Goal: Task Accomplishment & Management: Manage account settings

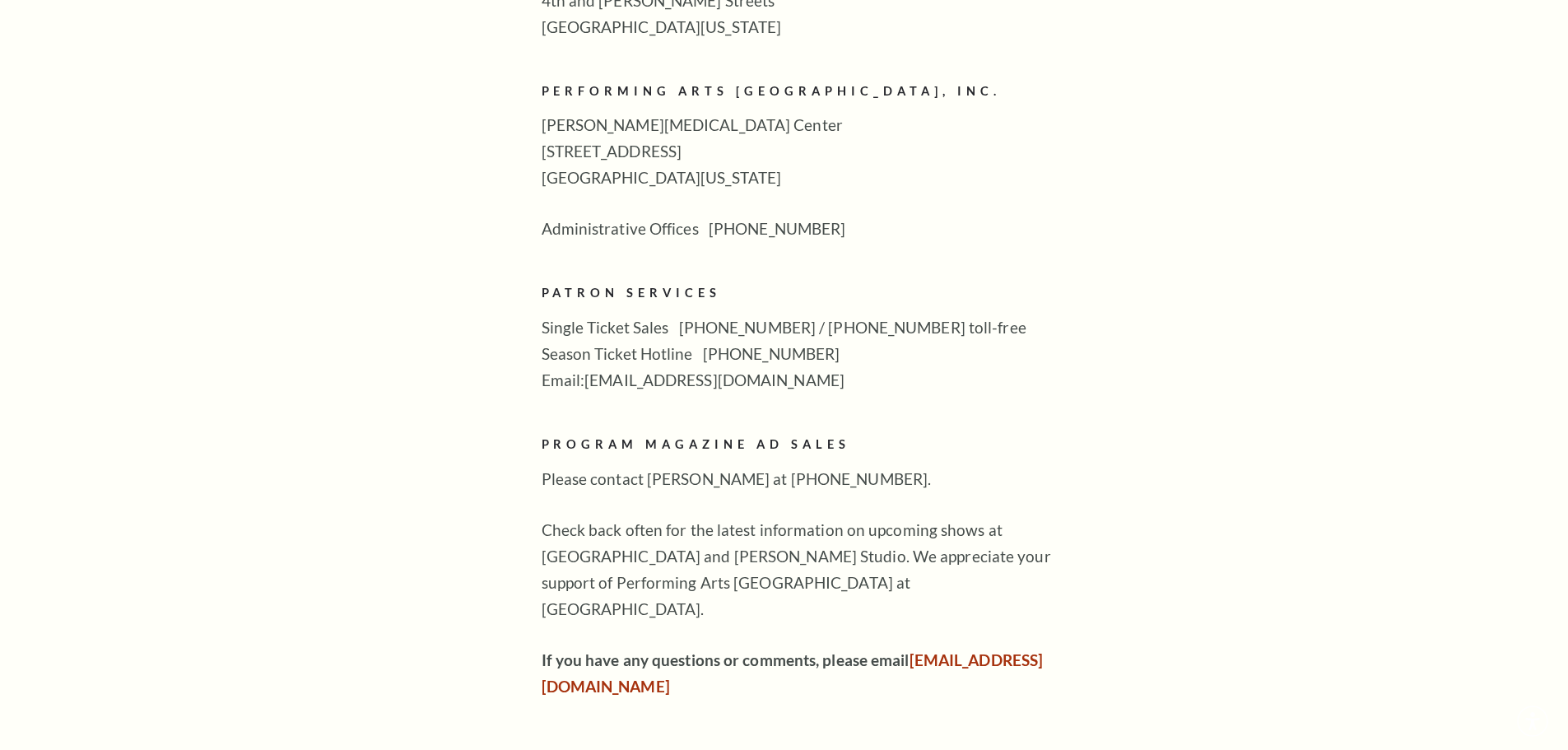
scroll to position [906, 0]
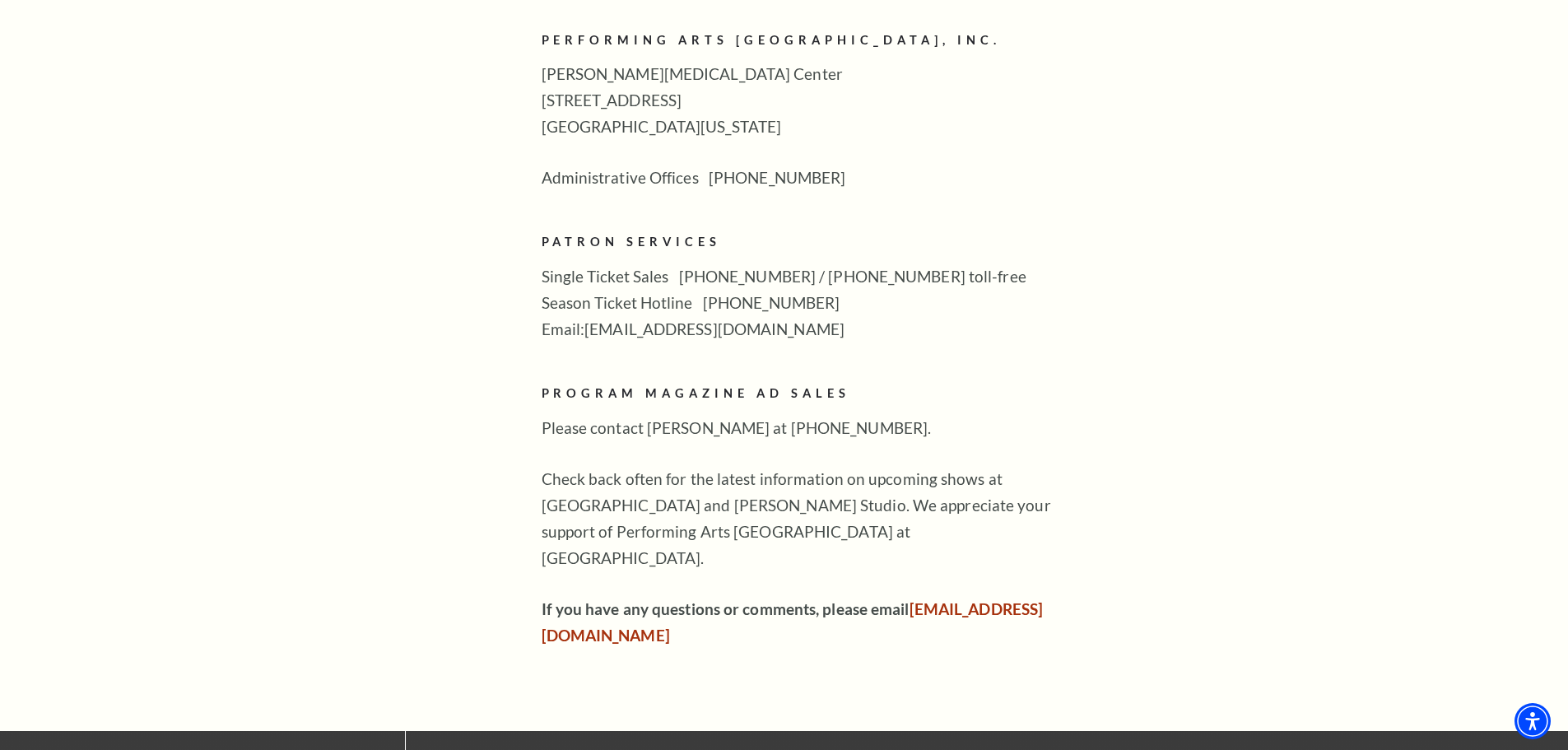
click at [593, 330] on div "The Hall exists for the community. So that we can make it representative of you…" at bounding box center [810, 216] width 535 height 864
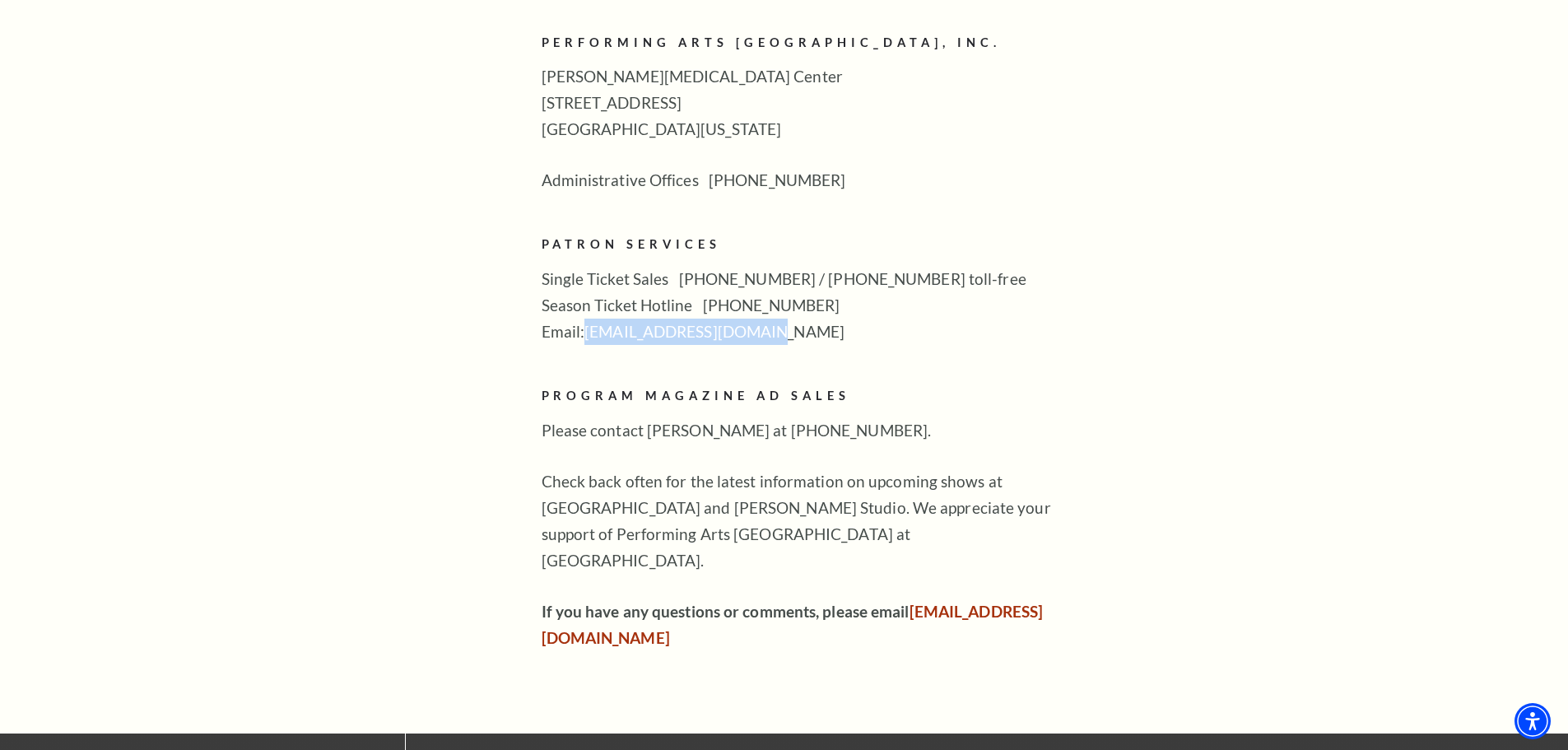
drag, startPoint x: 591, startPoint y: 304, endPoint x: 778, endPoint y: 314, distance: 187.3
click at [778, 314] on p "Single Ticket Sales 817-212-4280 / 877-212-4280 toll-free Season Ticket Hotline…" at bounding box center [810, 305] width 535 height 79
copy p "boxoffice@basshall.com"
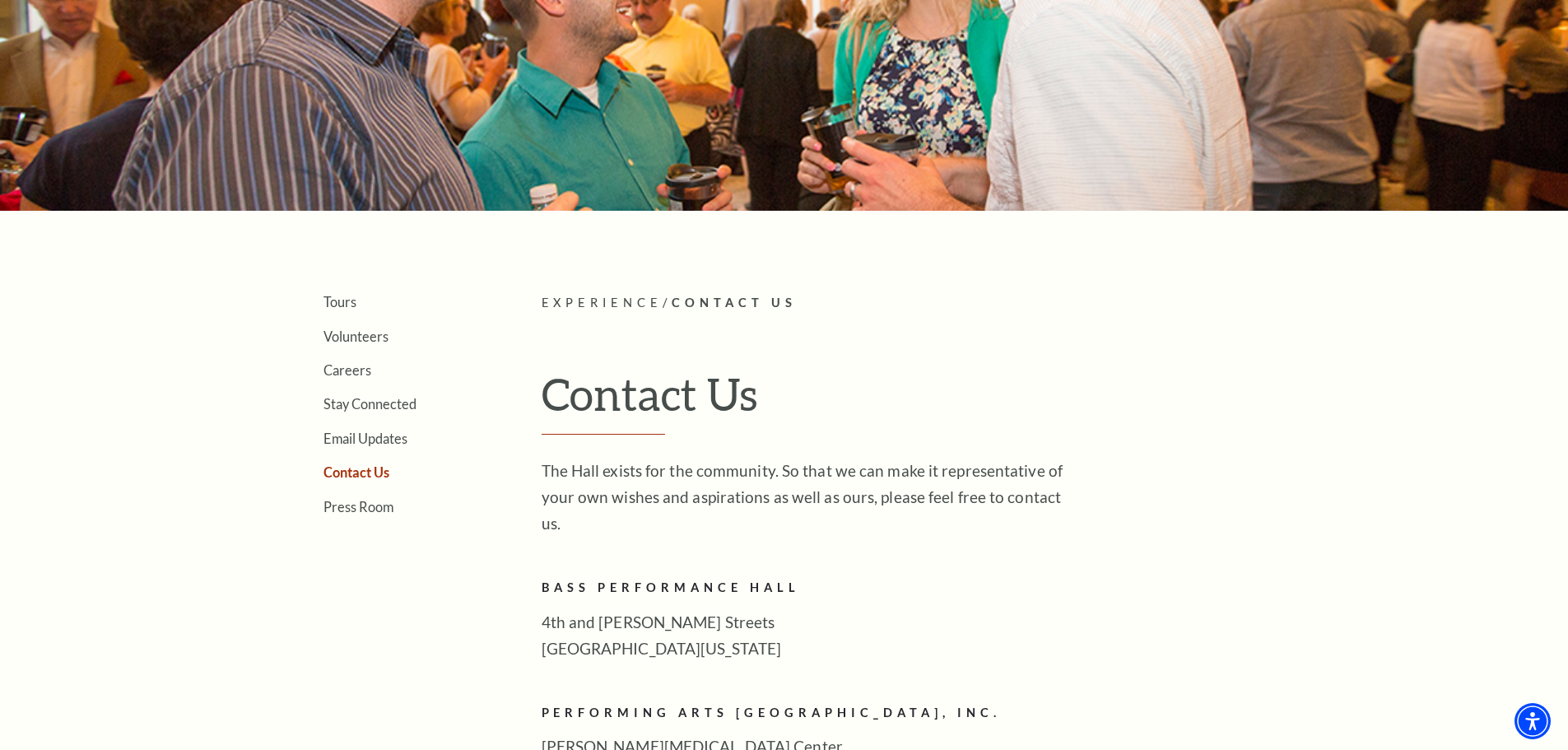
scroll to position [410, 0]
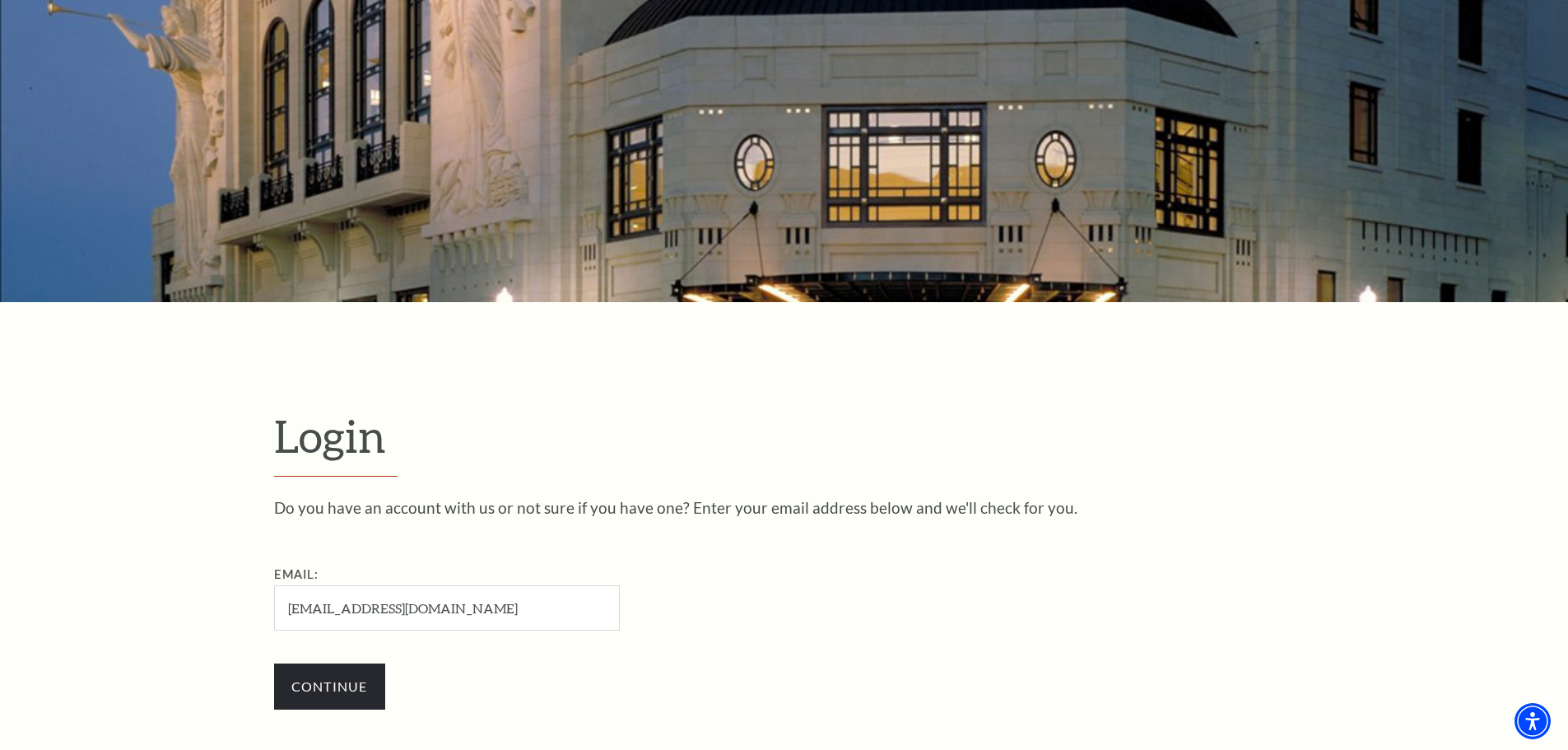
scroll to position [221, 0]
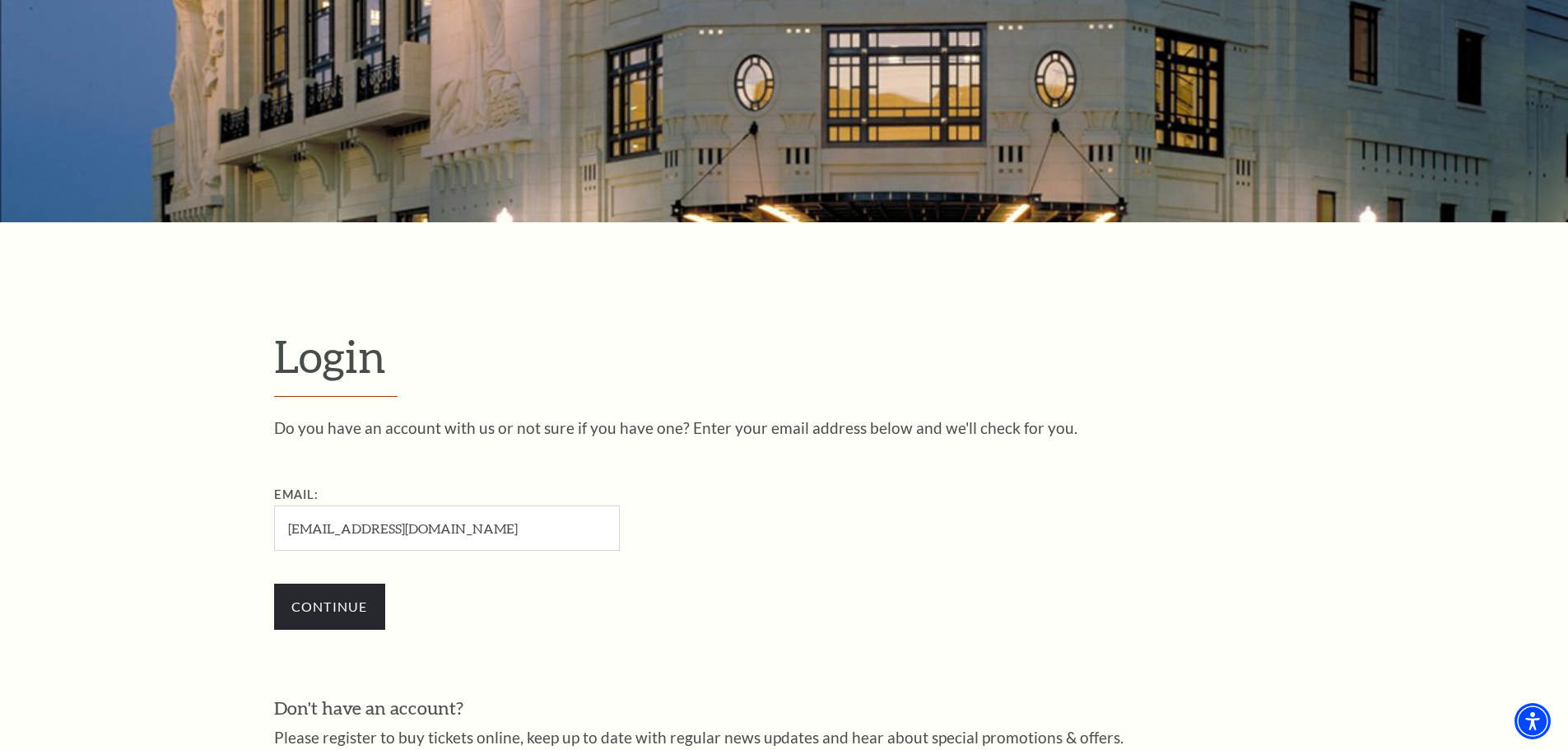
drag, startPoint x: 510, startPoint y: 533, endPoint x: 135, endPoint y: 495, distance: 376.9
click at [131, 494] on form "Login Do you have an account with us or not sure if you have one? Enter your em…" at bounding box center [784, 577] width 1568 height 709
type input "[EMAIL_ADDRESS][DOMAIN_NAME]"
click at [323, 612] on input "Continue" at bounding box center [330, 607] width 111 height 46
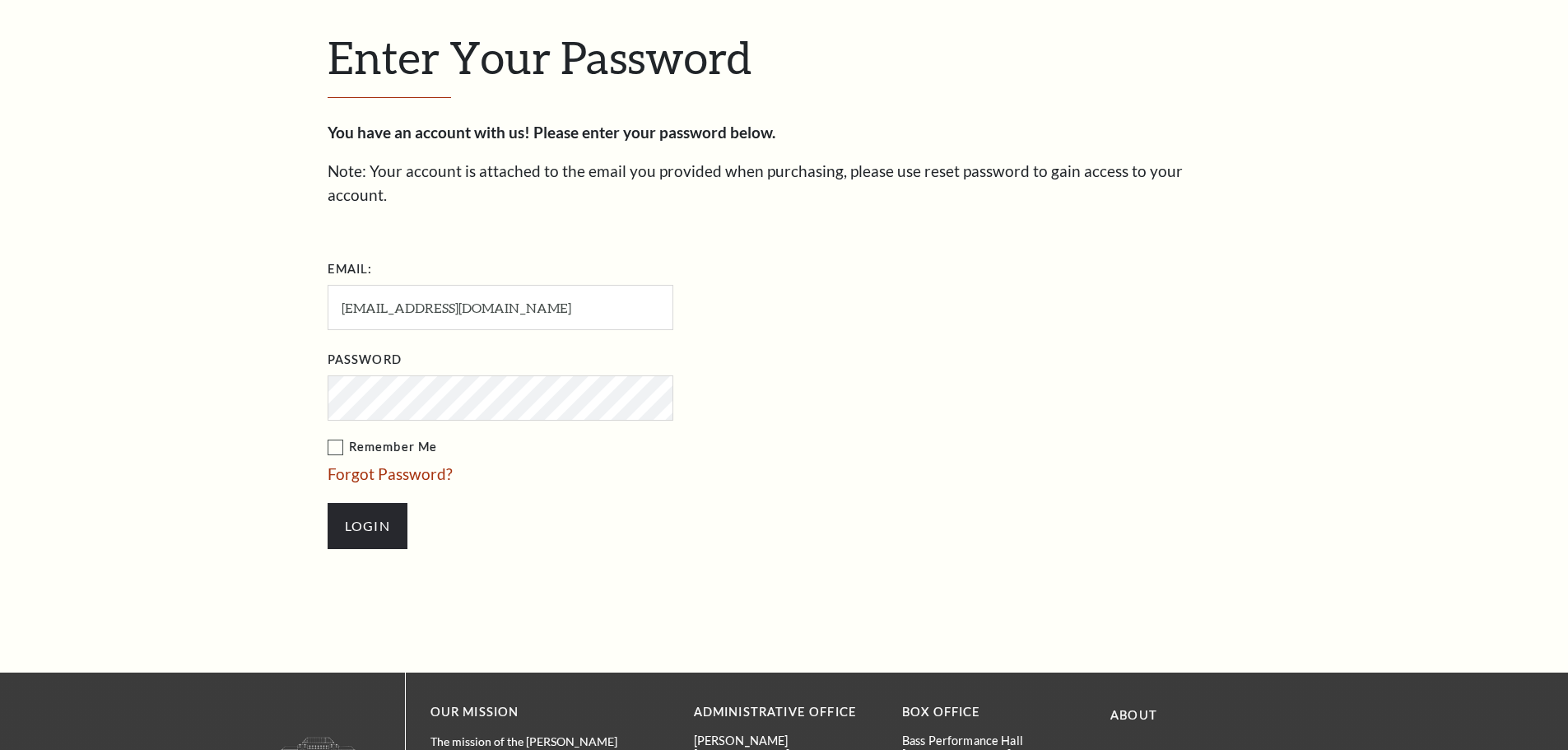
type input "[EMAIL_ADDRESS][DOMAIN_NAME]"
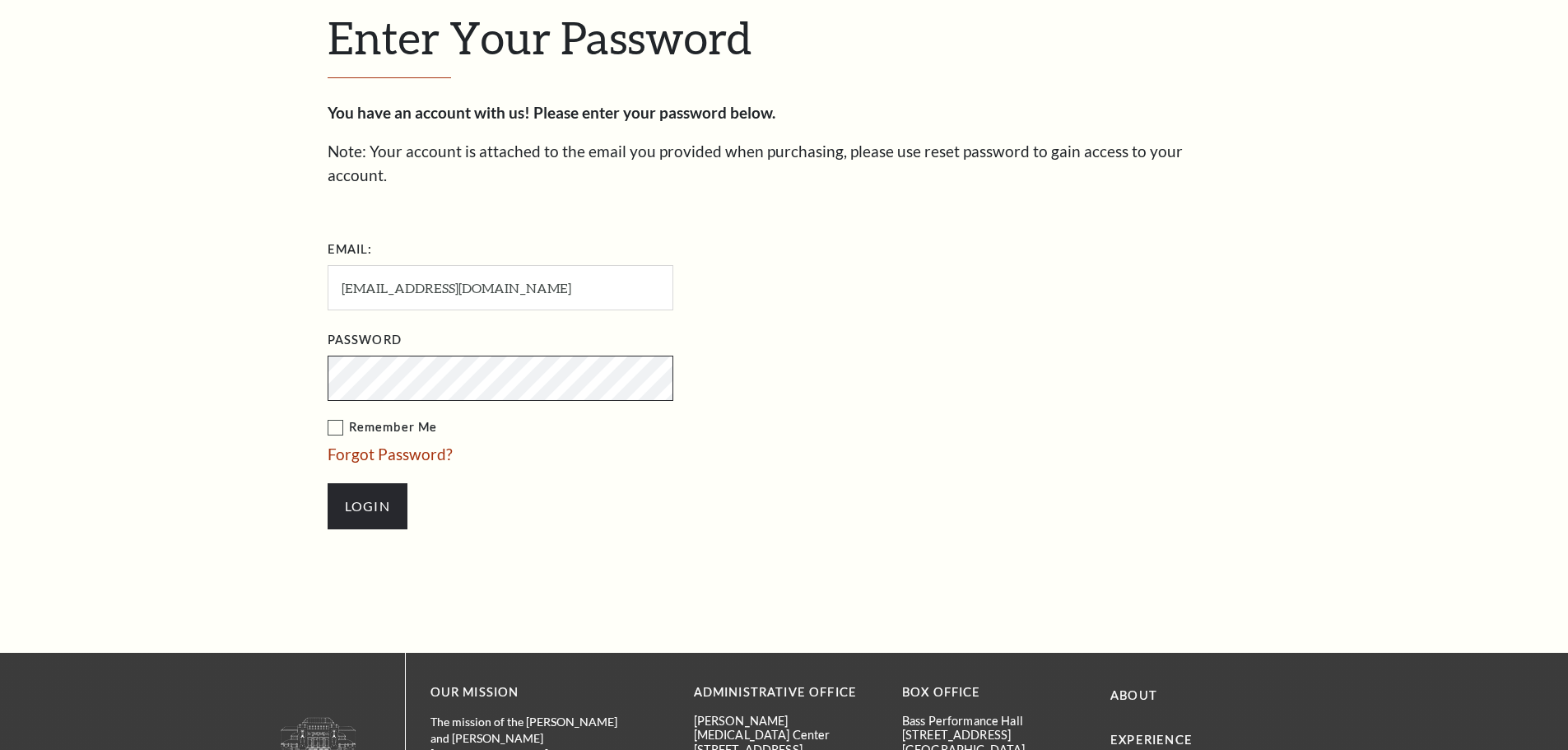
scroll to position [567, 0]
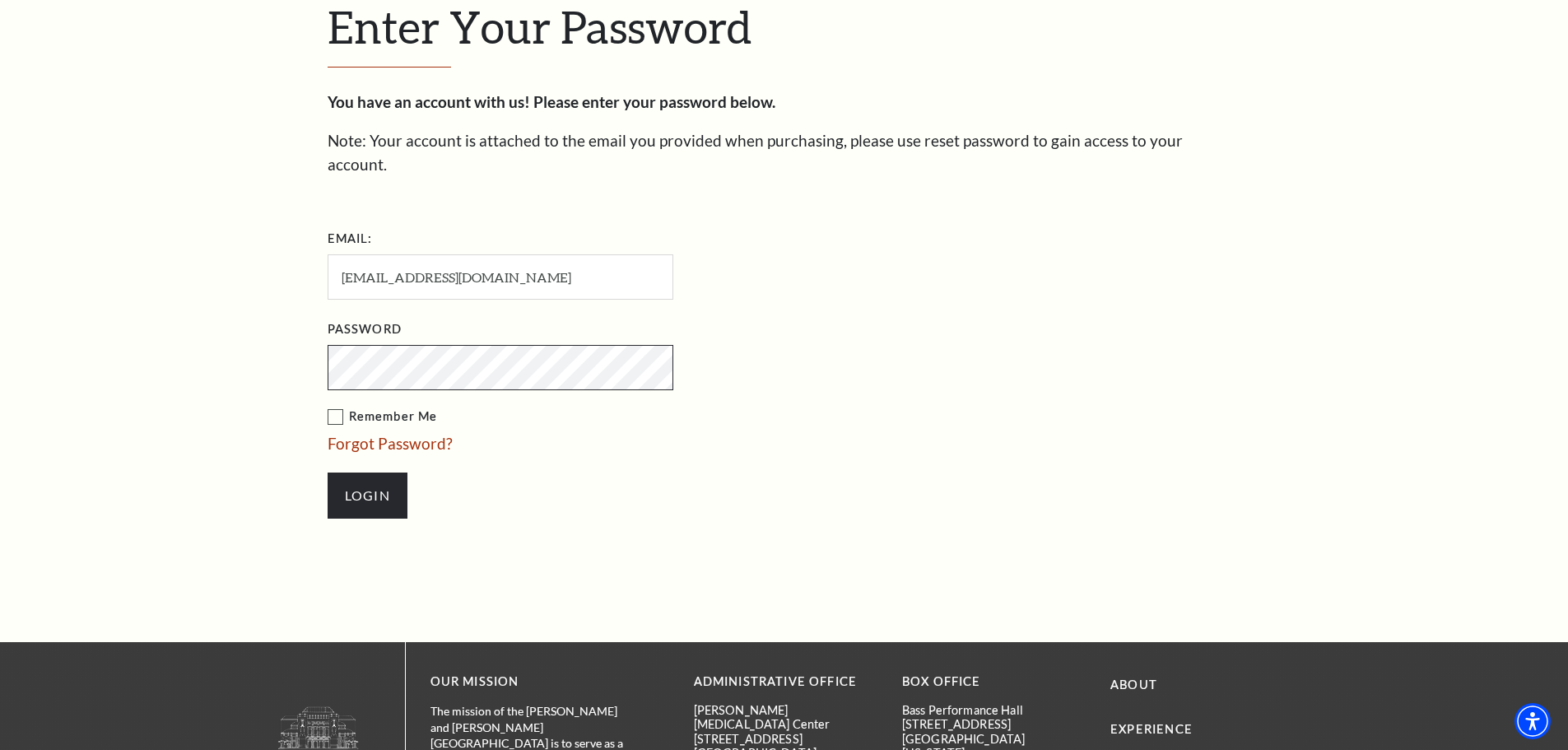
click at [183, 344] on div "Enter Your Password You have an account with us! Please enter your password bel…" at bounding box center [784, 268] width 1568 height 749
click at [390, 473] on input "Login" at bounding box center [368, 496] width 80 height 46
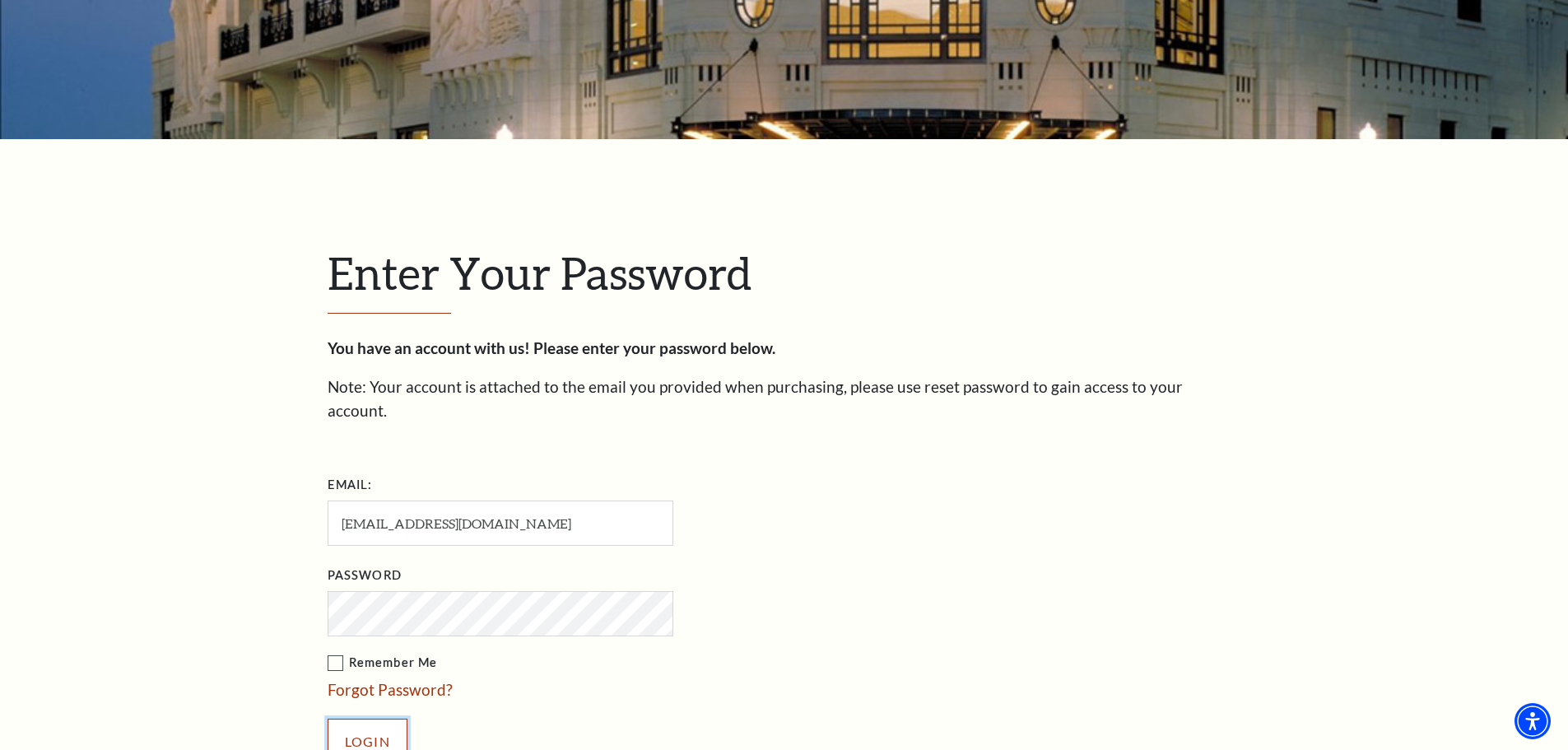
scroll to position [319, 0]
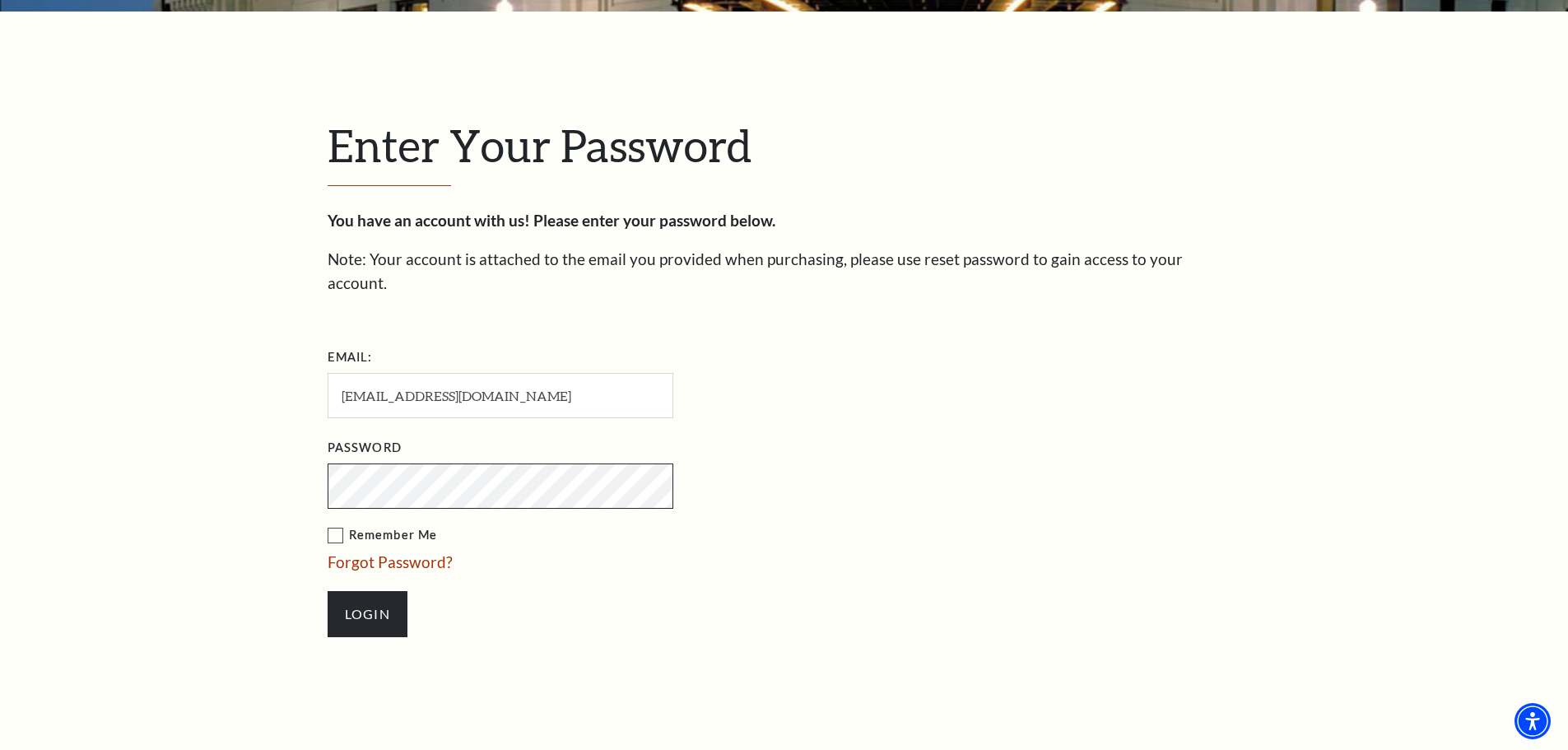
scroll to position [484, 0]
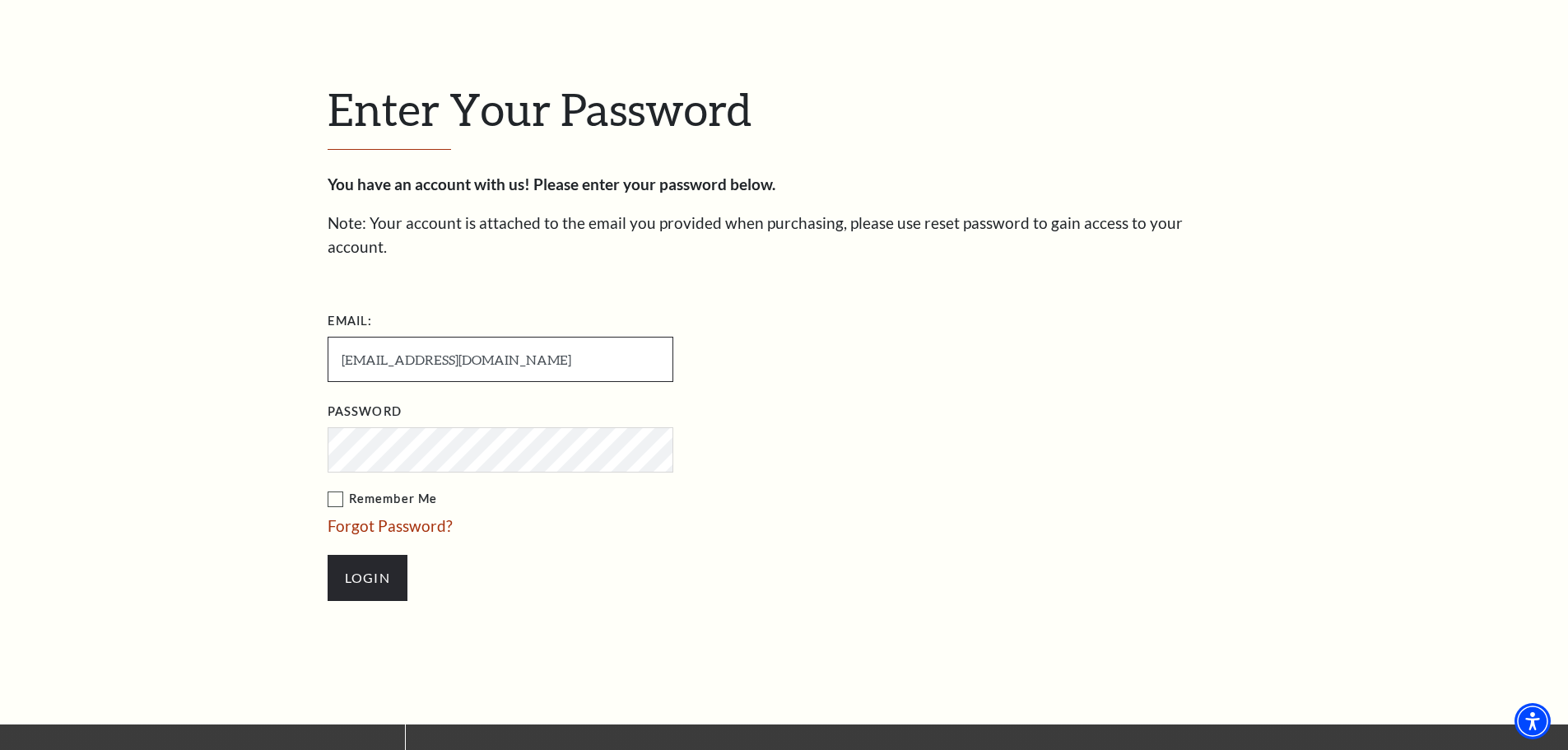
click at [477, 345] on input "[EMAIL_ADDRESS][DOMAIN_NAME]" at bounding box center [500, 359] width 346 height 46
click at [476, 344] on input "[EMAIL_ADDRESS][DOMAIN_NAME]" at bounding box center [500, 359] width 346 height 46
click at [476, 343] on input "[EMAIL_ADDRESS][DOMAIN_NAME]" at bounding box center [500, 359] width 346 height 46
paste input "rtasiaclark1987@innovateclearview"
type input "[EMAIL_ADDRESS][DOMAIN_NAME]"
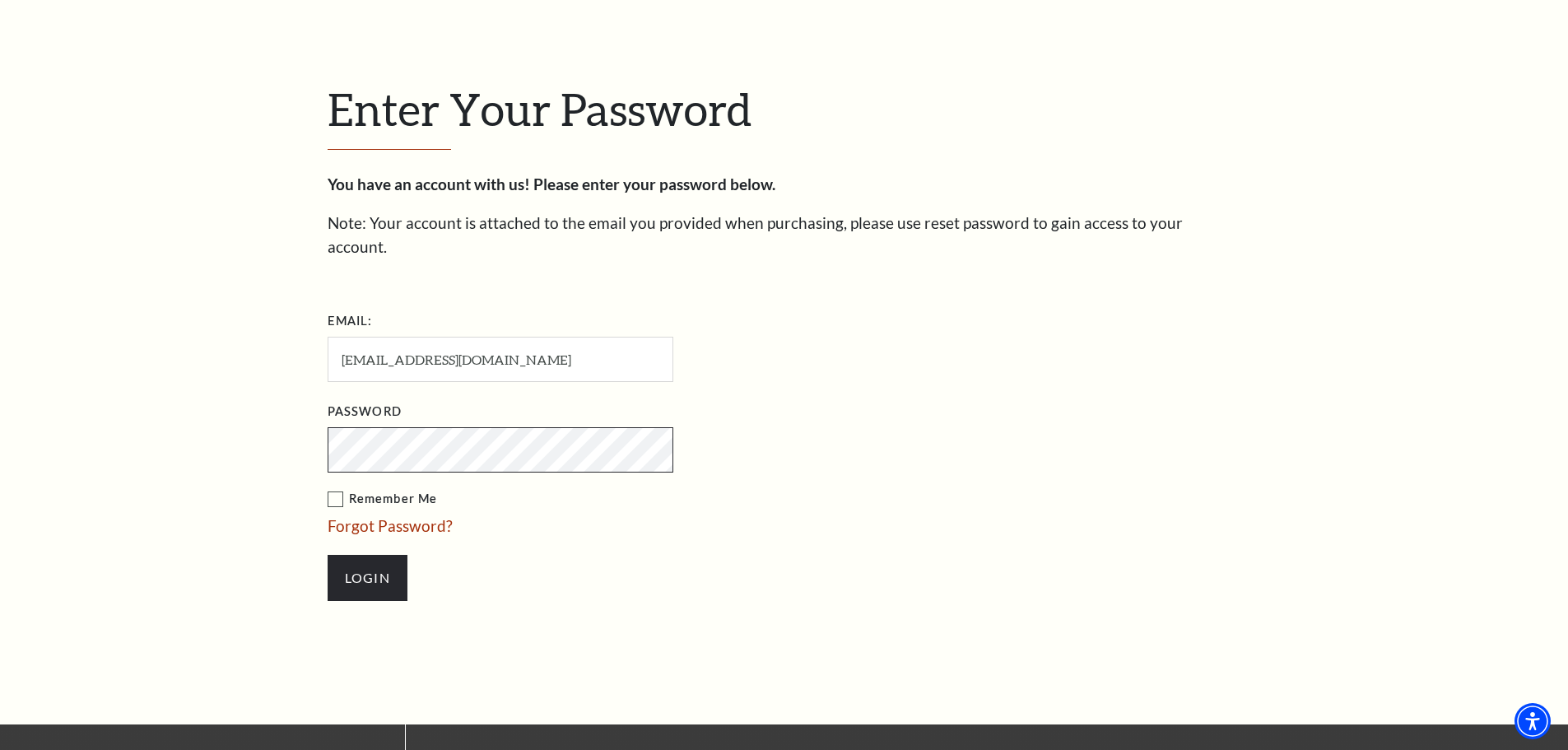
click at [199, 439] on div "Enter Your Password You have an account with us! Please enter your password bel…" at bounding box center [784, 350] width 1568 height 749
click at [379, 556] on input "Login" at bounding box center [368, 578] width 80 height 46
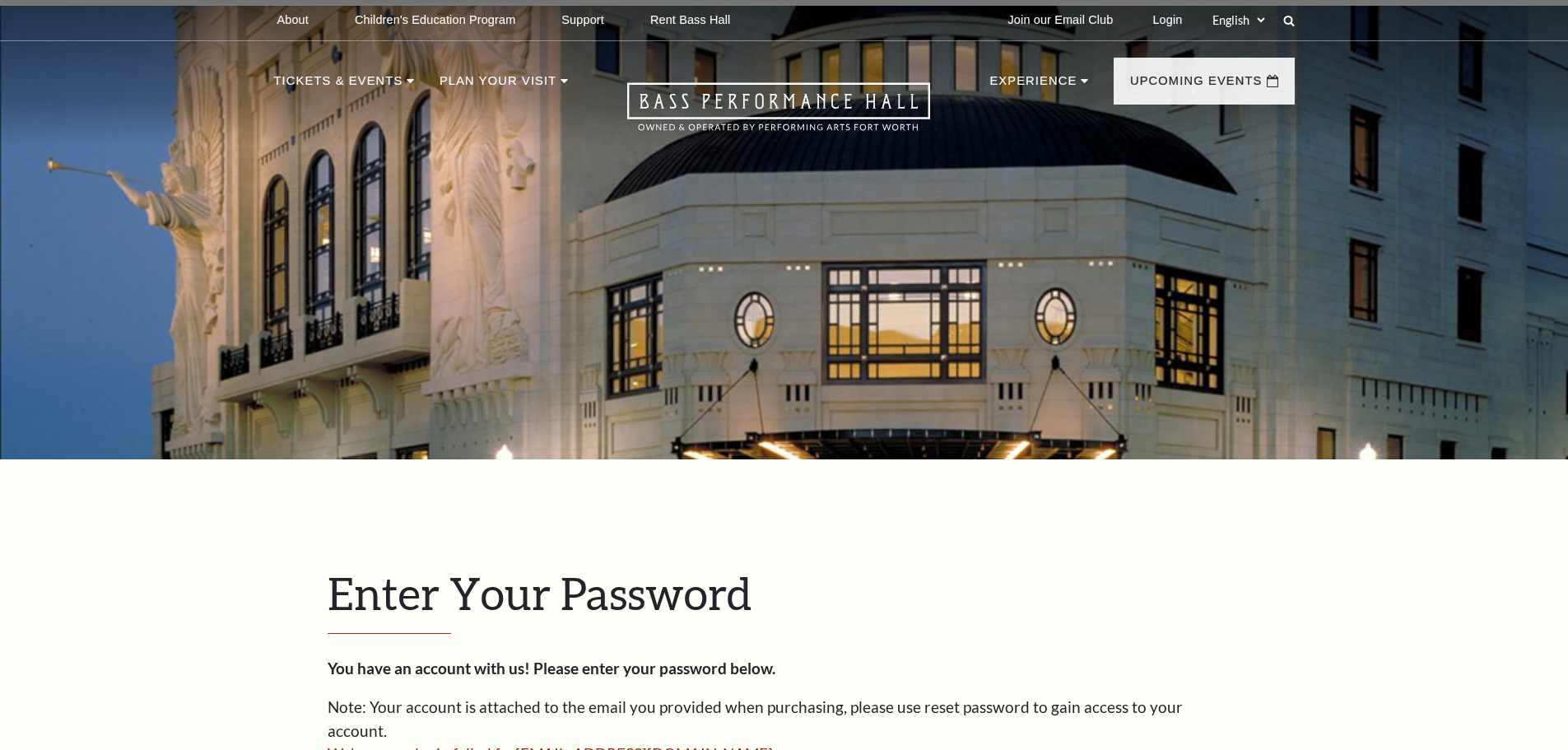
scroll to position [559, 0]
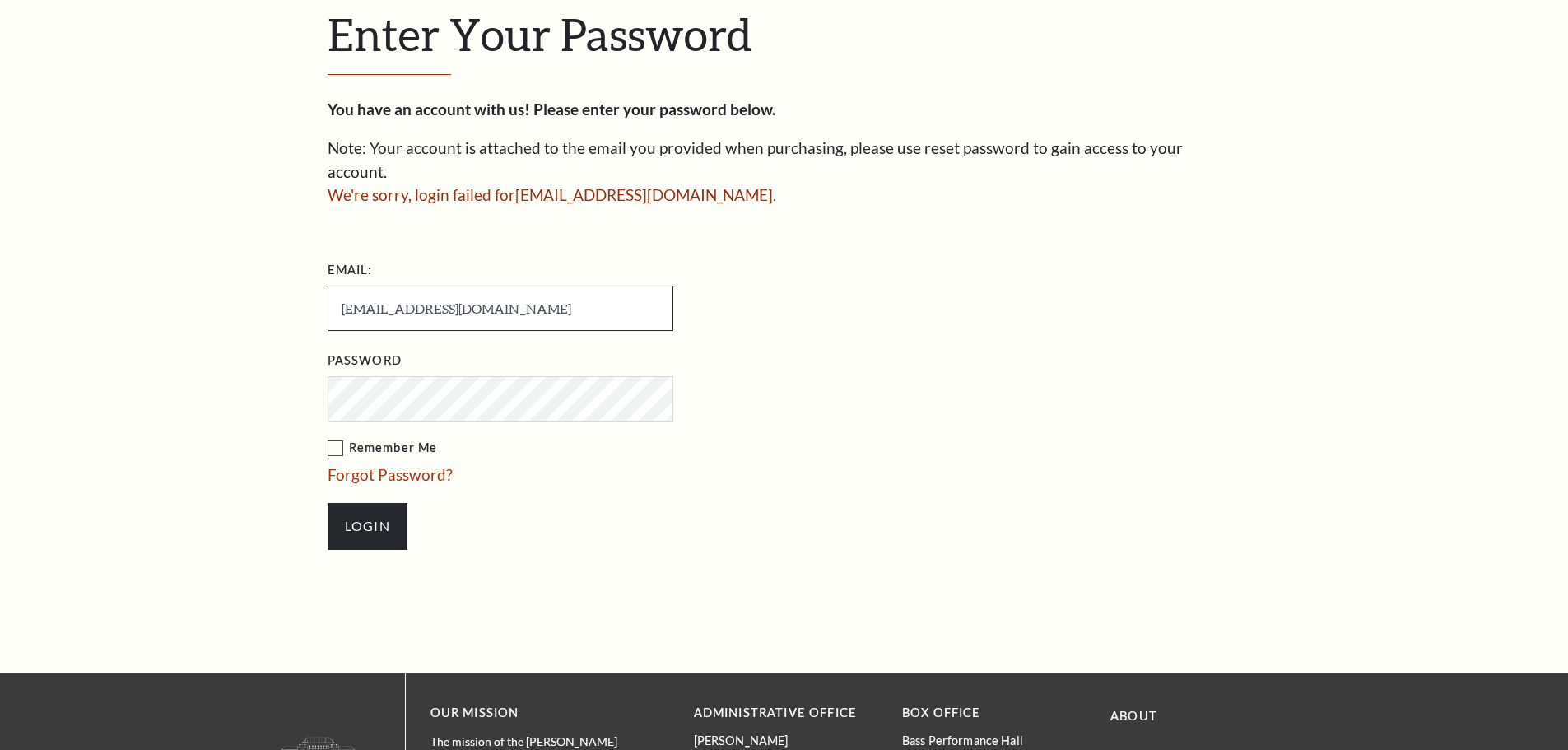
type input "[EMAIL_ADDRESS][DOMAIN_NAME]"
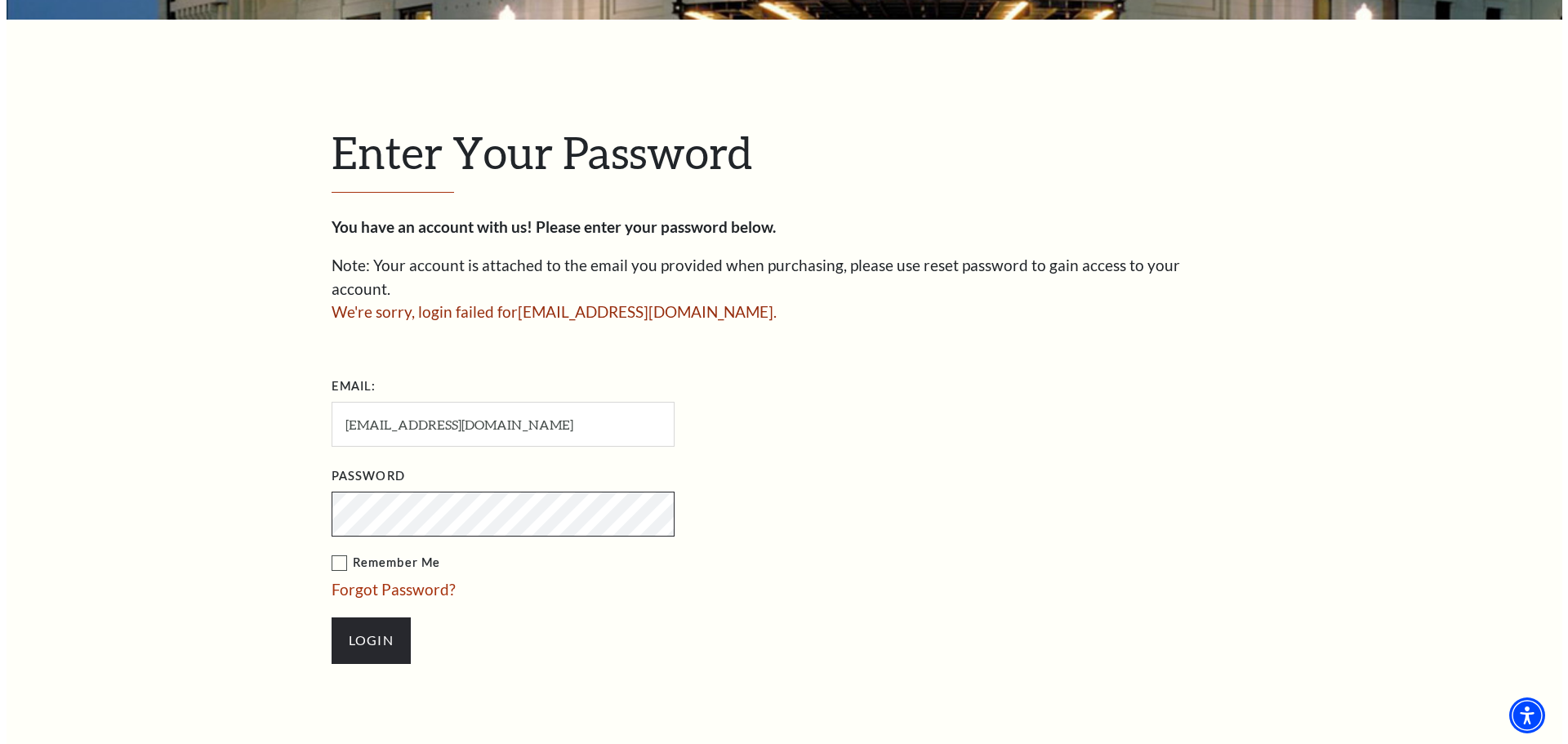
scroll to position [473, 0]
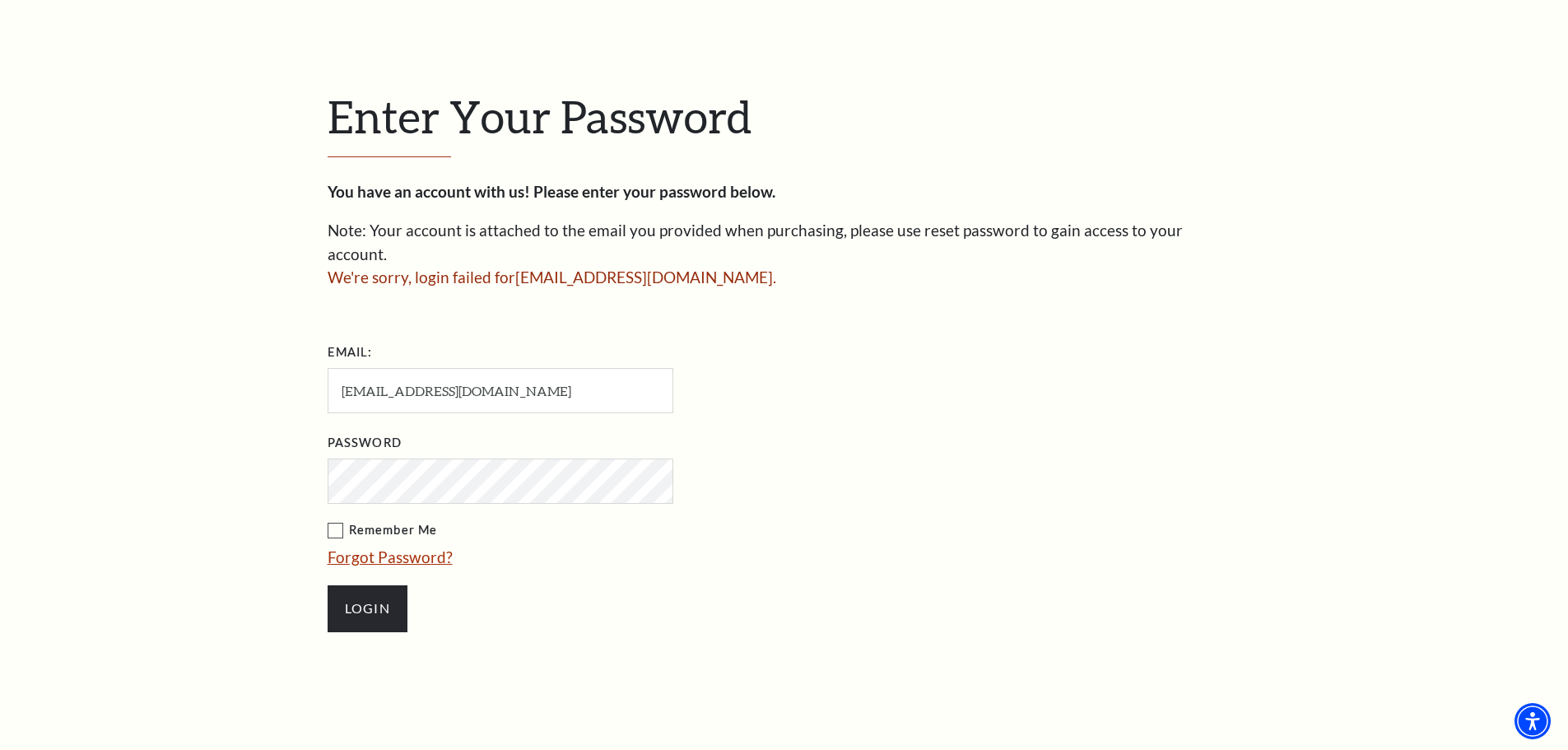
click at [387, 548] on link "Forgot Password?" at bounding box center [390, 557] width 125 height 19
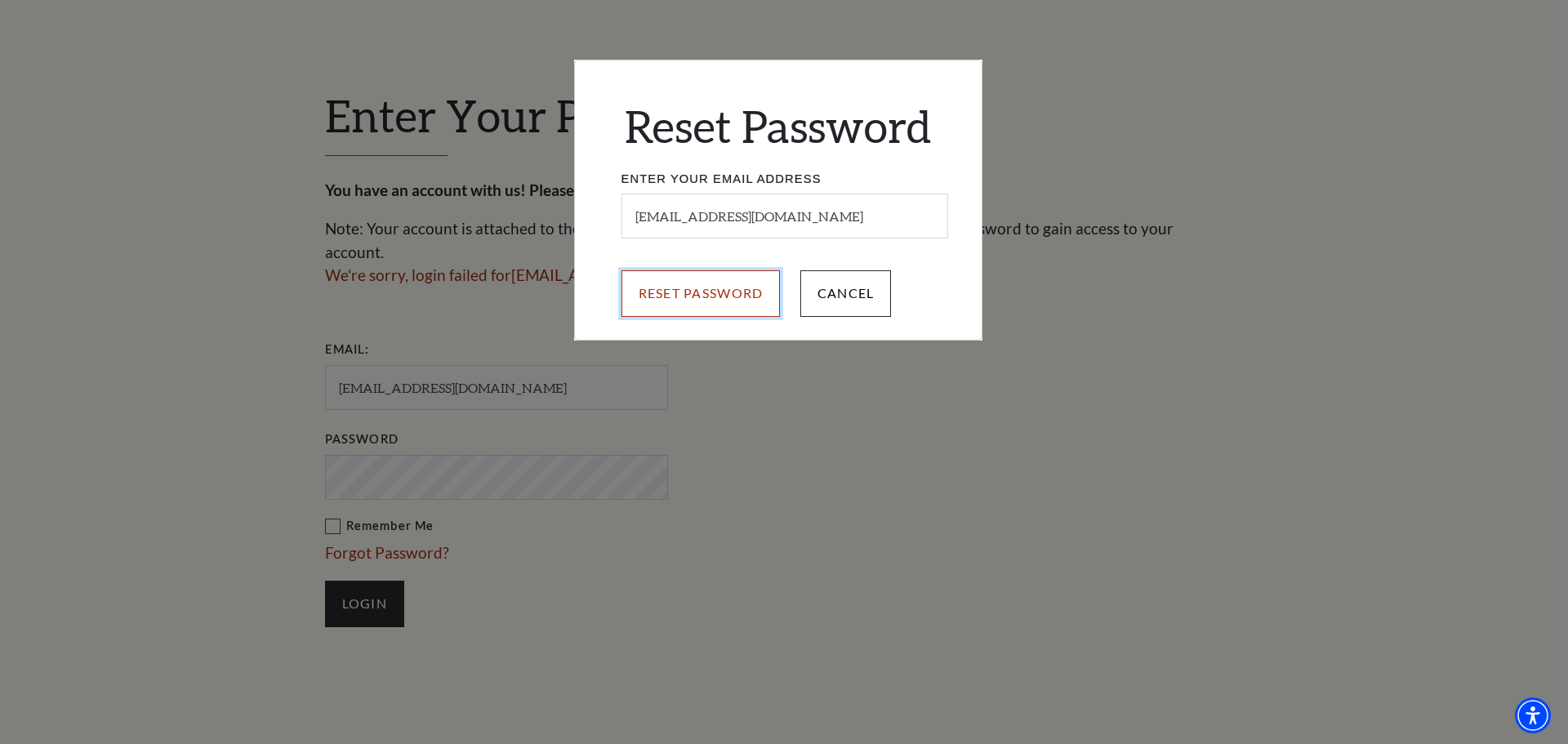
click at [744, 285] on input "Reset Password" at bounding box center [701, 293] width 160 height 45
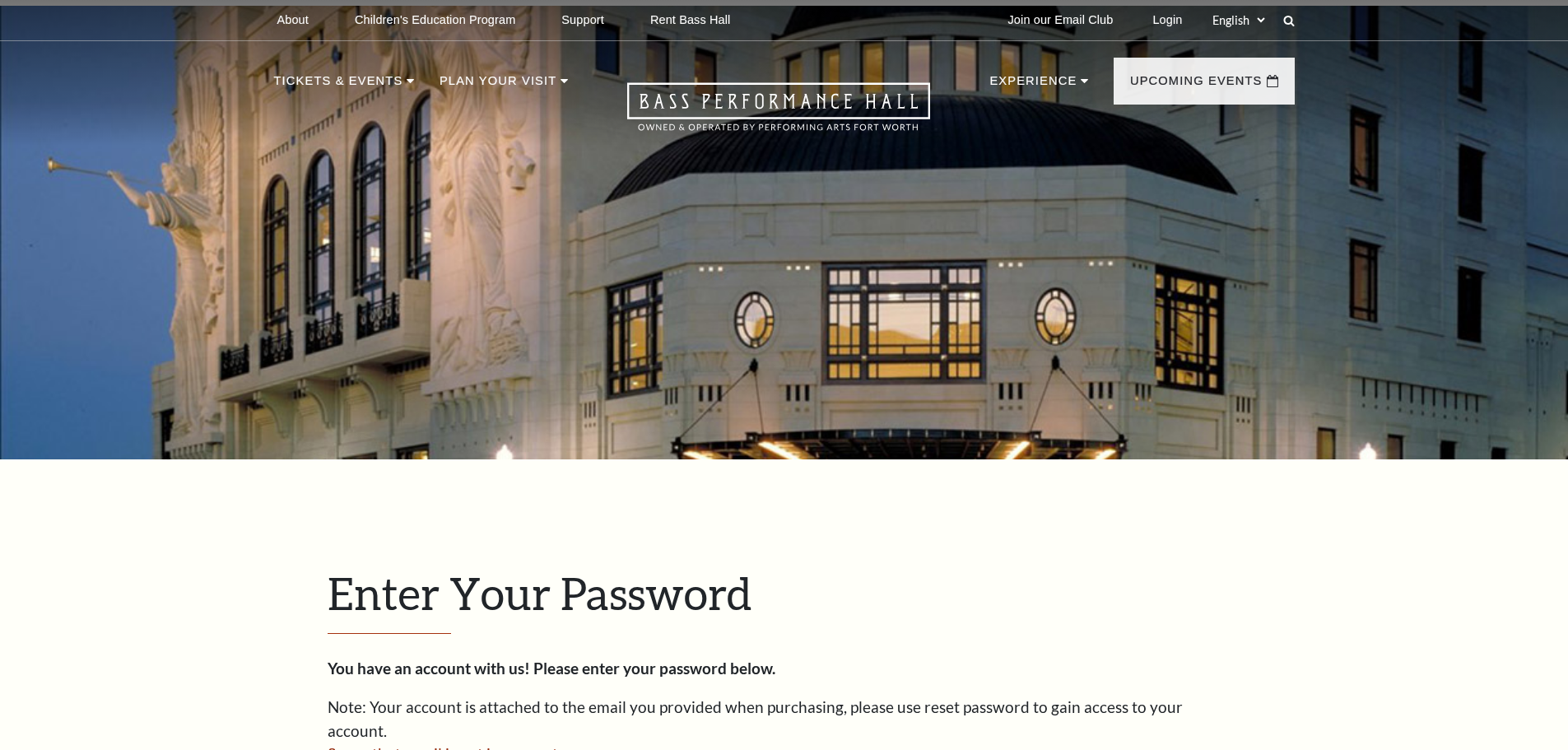
scroll to position [559, 0]
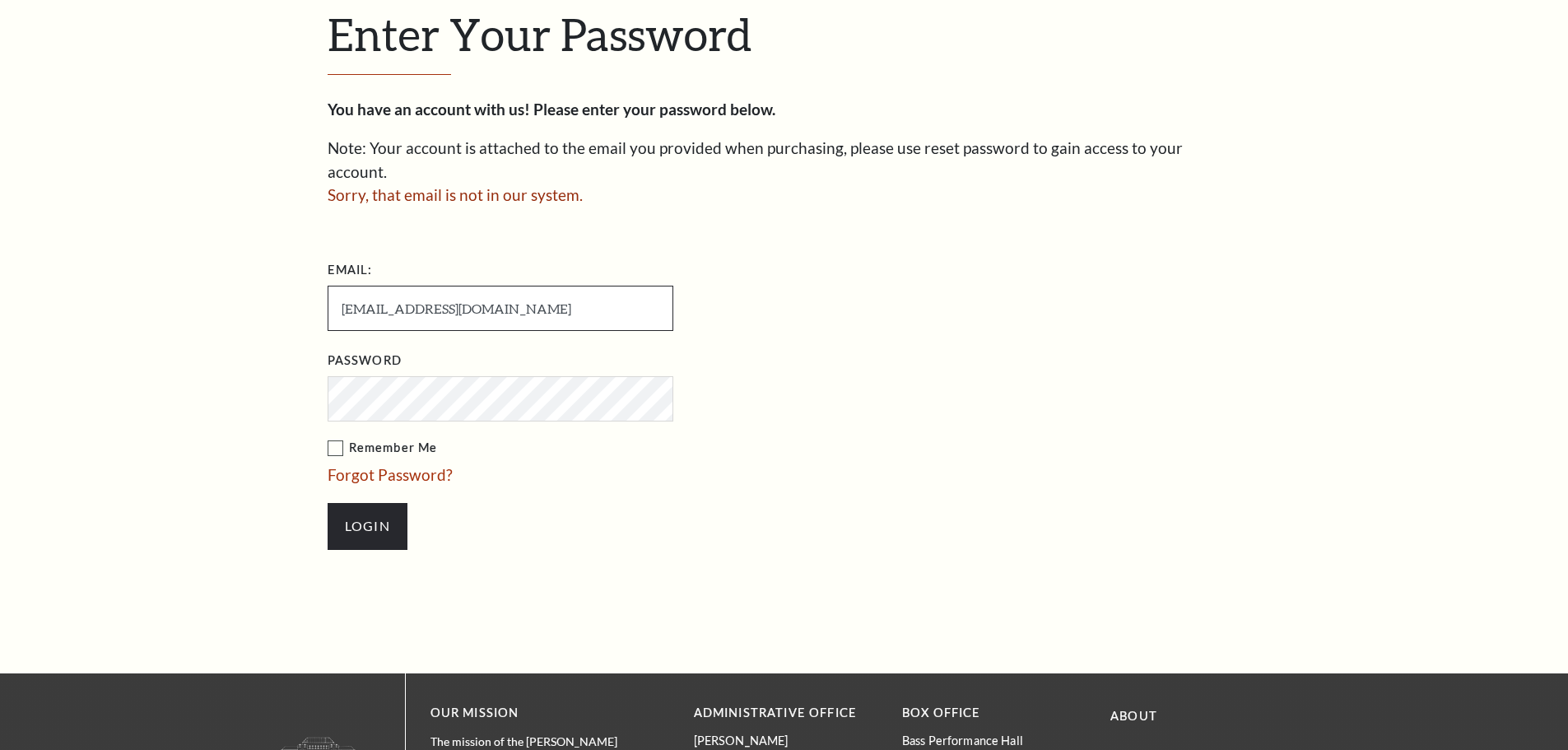
type input "[EMAIL_ADDRESS][DOMAIN_NAME]"
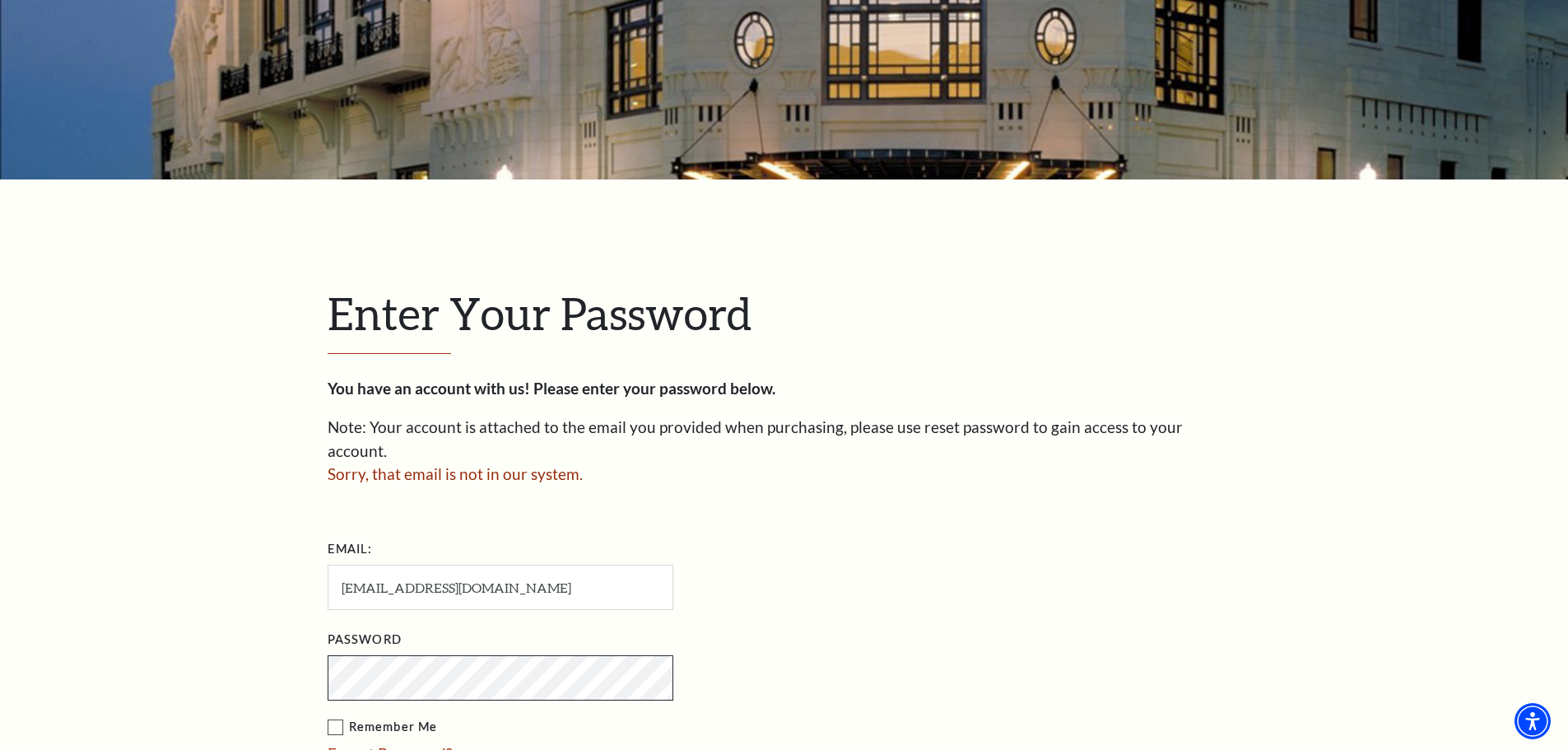
scroll to position [277, 0]
